Goal: Use online tool/utility: Utilize a website feature to perform a specific function

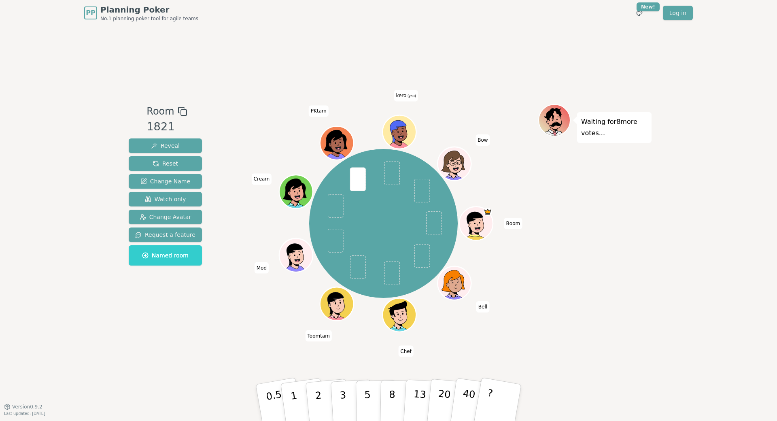
click at [556, 254] on div "Waiting for 8 more votes..." at bounding box center [594, 216] width 113 height 224
click at [391, 392] on p "8" at bounding box center [392, 402] width 7 height 44
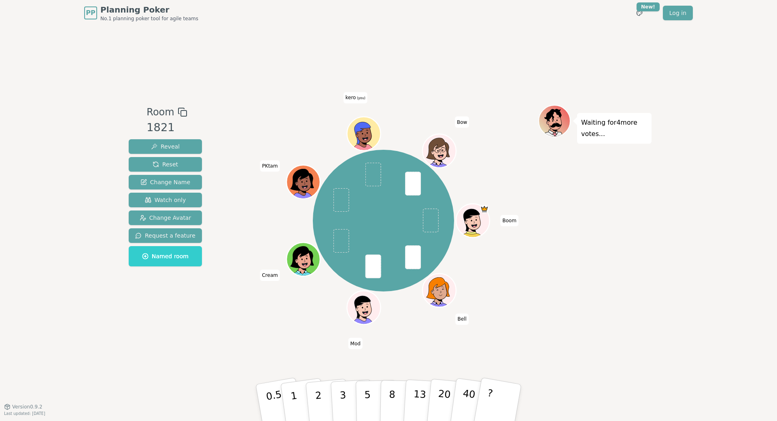
click at [245, 79] on div "Room 1821 Reveal Reset Change Name Watch only Change Avatar Request a feature N…" at bounding box center [388, 216] width 526 height 380
click at [377, 379] on button "5" at bounding box center [377, 403] width 42 height 62
click at [383, 391] on button "8" at bounding box center [401, 403] width 42 height 62
click at [217, 331] on div "Room 1821 Reveal Reset Change Name Watch only Change Avatar Request a feature N…" at bounding box center [388, 216] width 526 height 380
